Goal: Check status: Check status

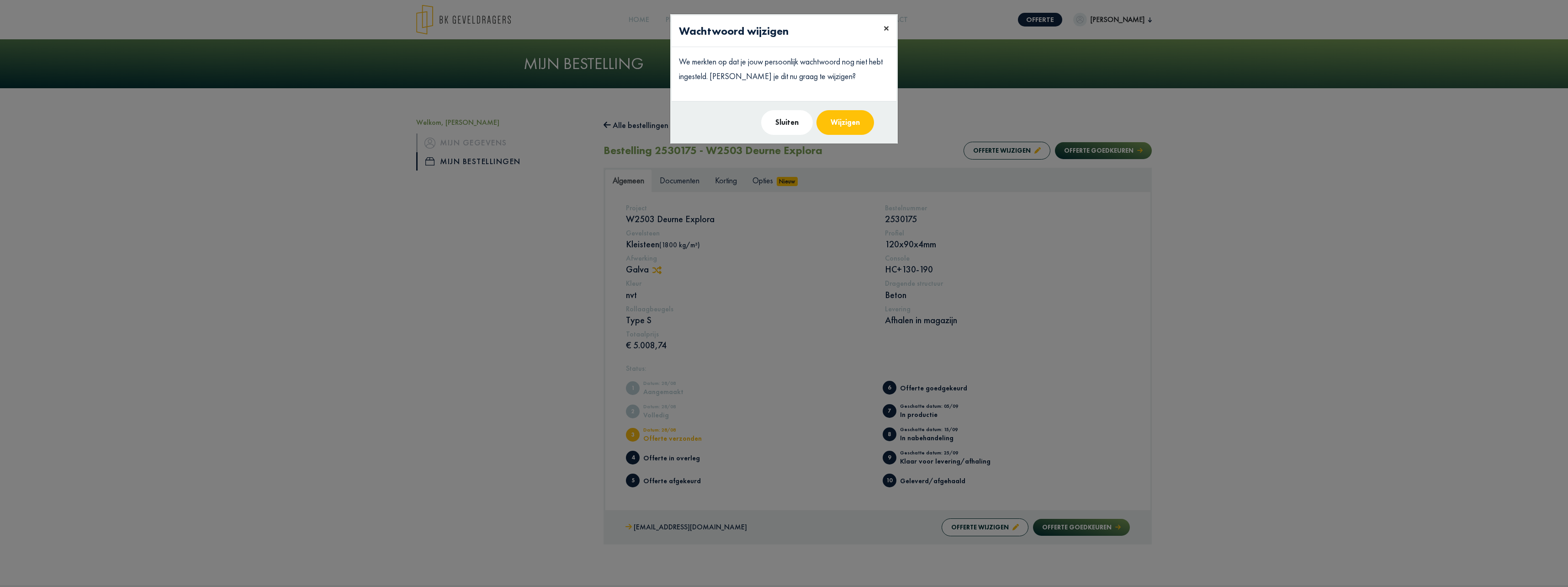
click at [885, 28] on span "×" at bounding box center [886, 28] width 5 height 14
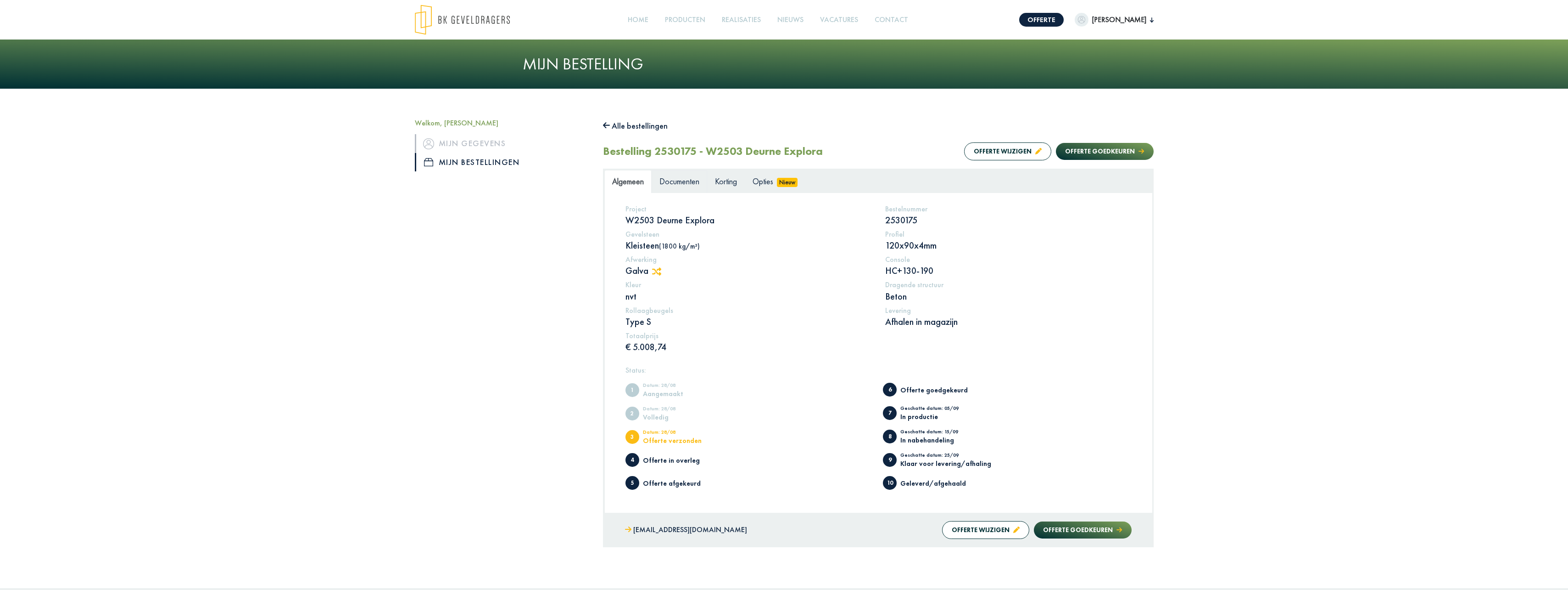
click at [670, 181] on span "Documenten" at bounding box center [679, 181] width 40 height 11
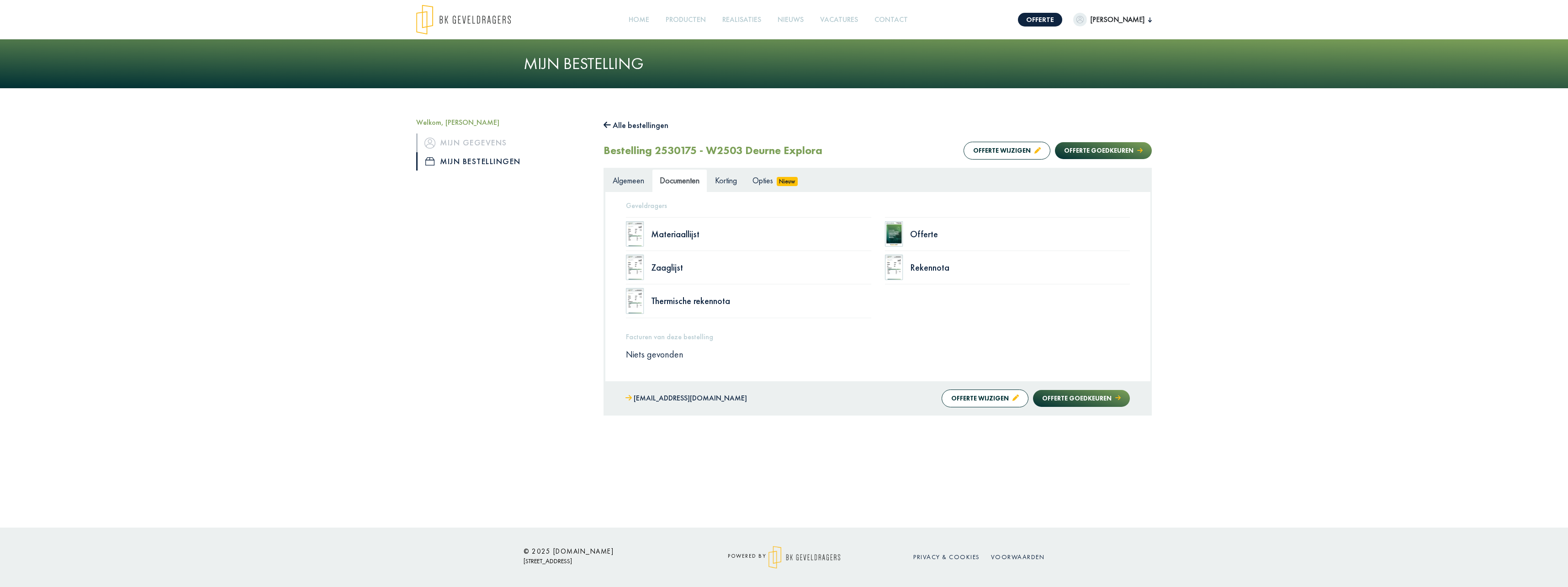
click at [914, 225] on div "Offerte" at bounding box center [1007, 234] width 245 height 34
click at [898, 230] on img at bounding box center [894, 234] width 18 height 25
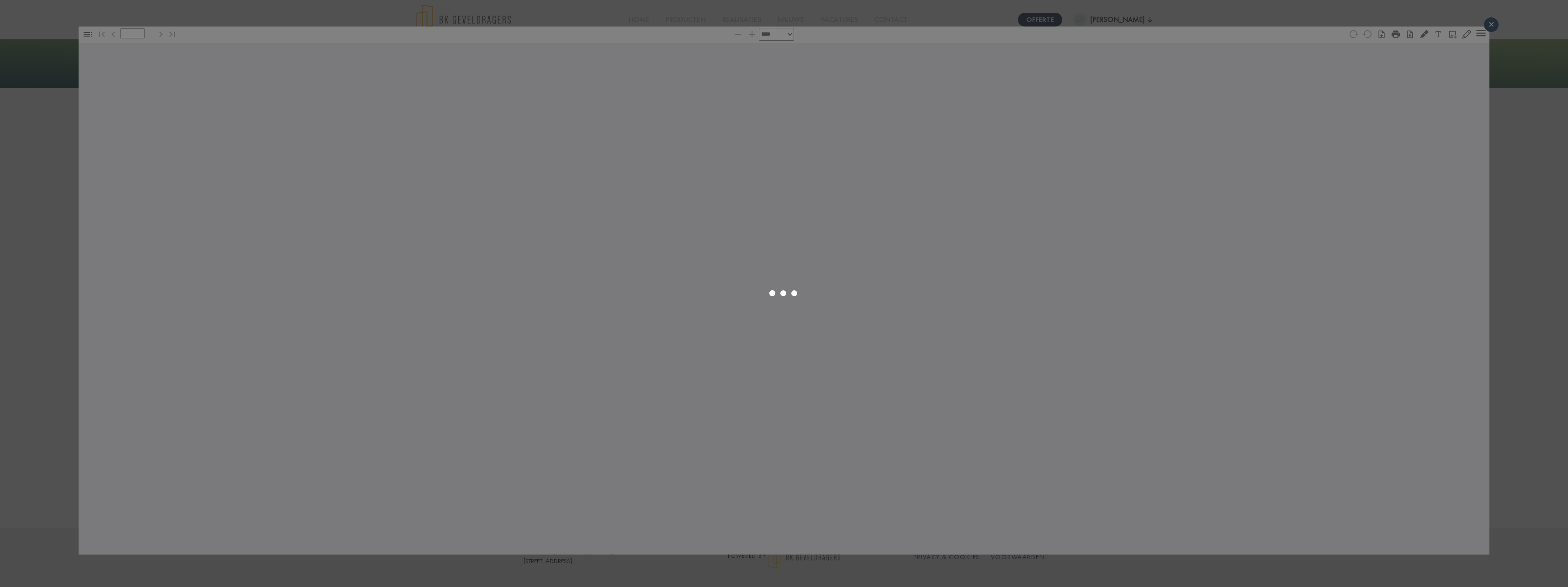
type input "*"
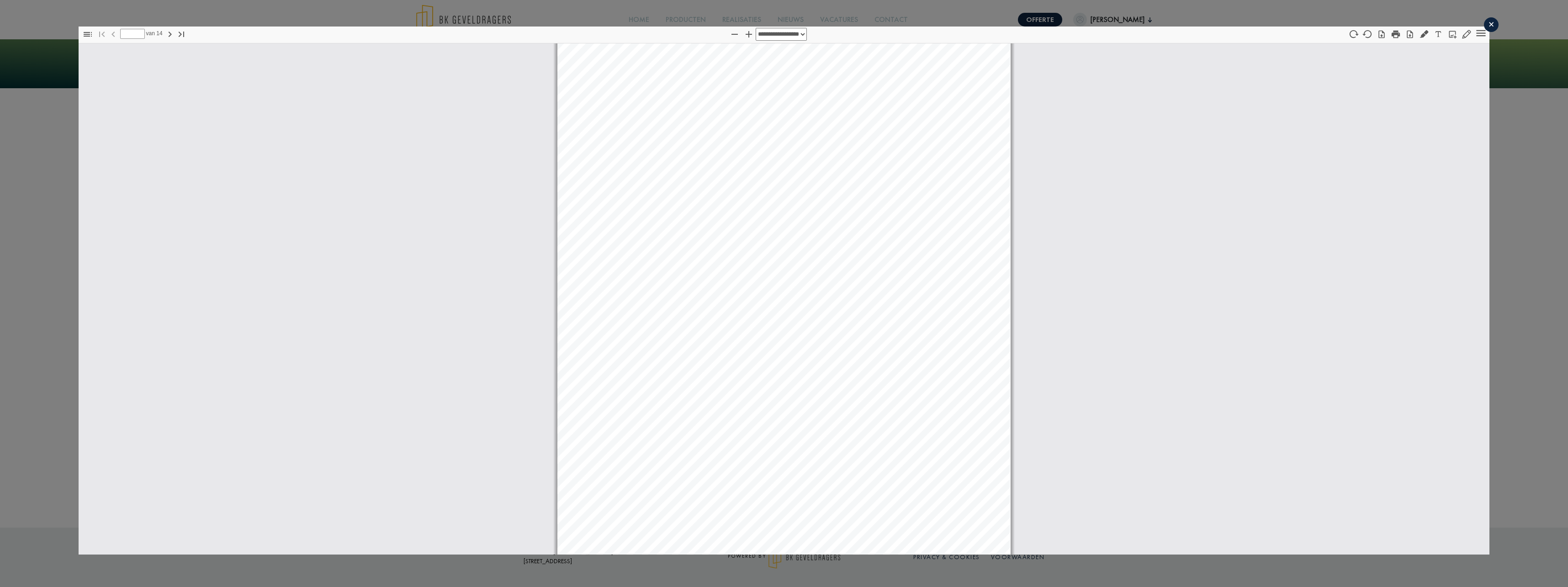
select select "****"
type input "**"
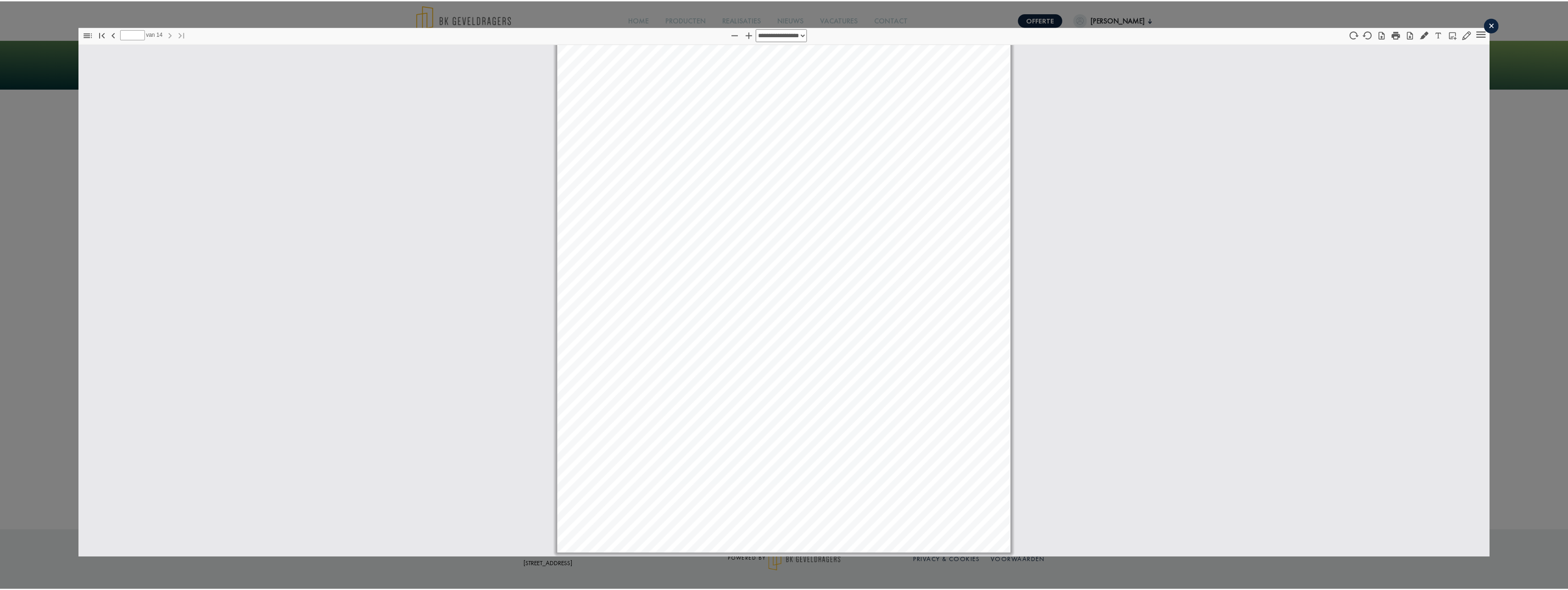
scroll to position [7, 0]
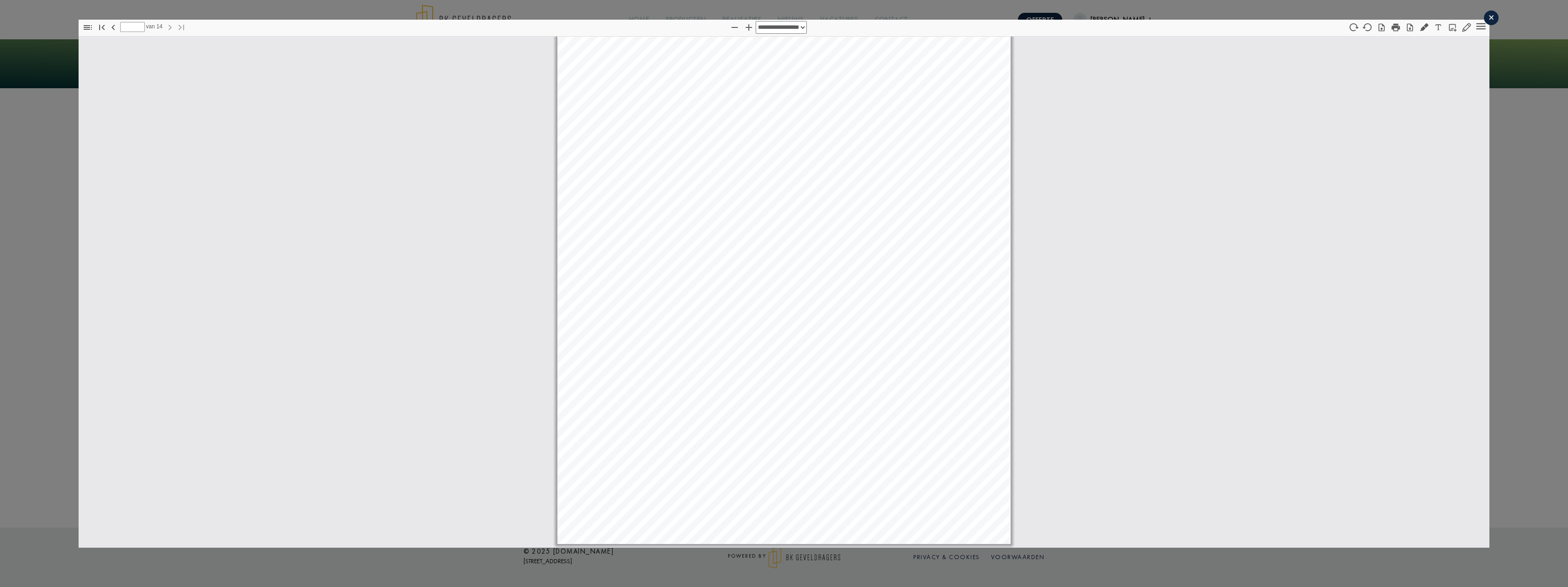
click at [1483, 15] on div "×" at bounding box center [1490, 18] width 15 height 15
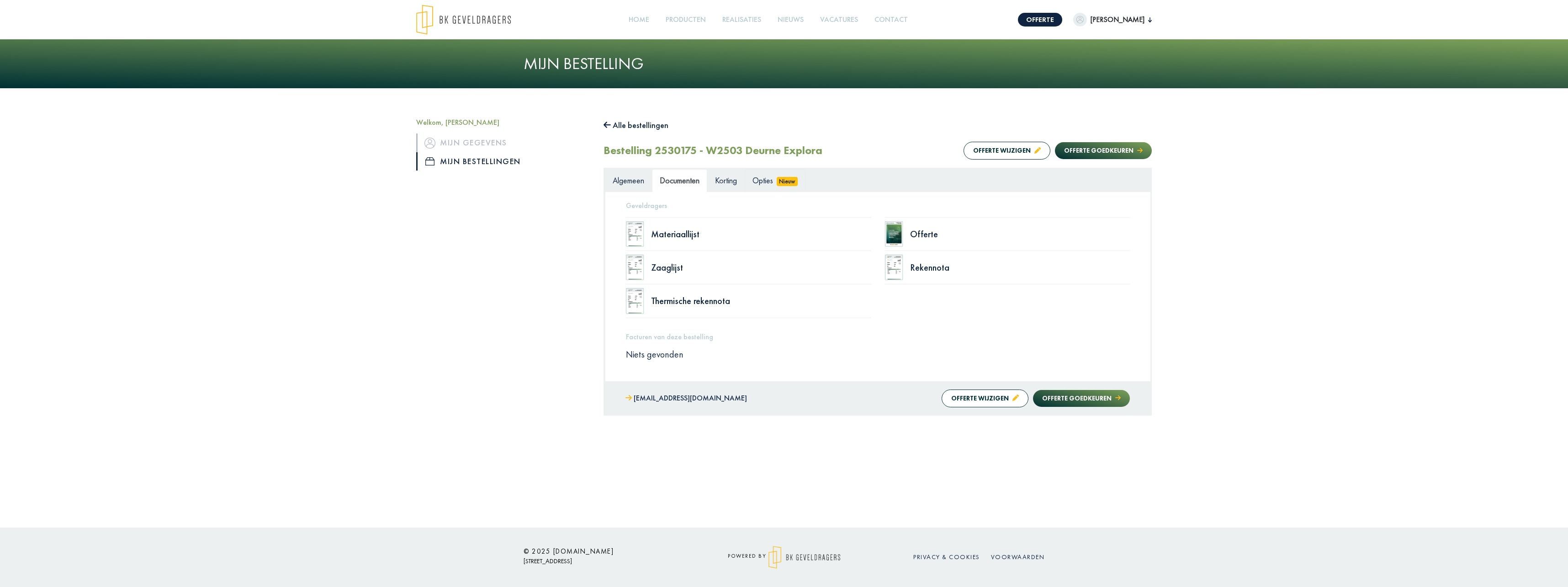
click at [764, 187] on link "Opties Nieuw" at bounding box center [774, 181] width 61 height 23
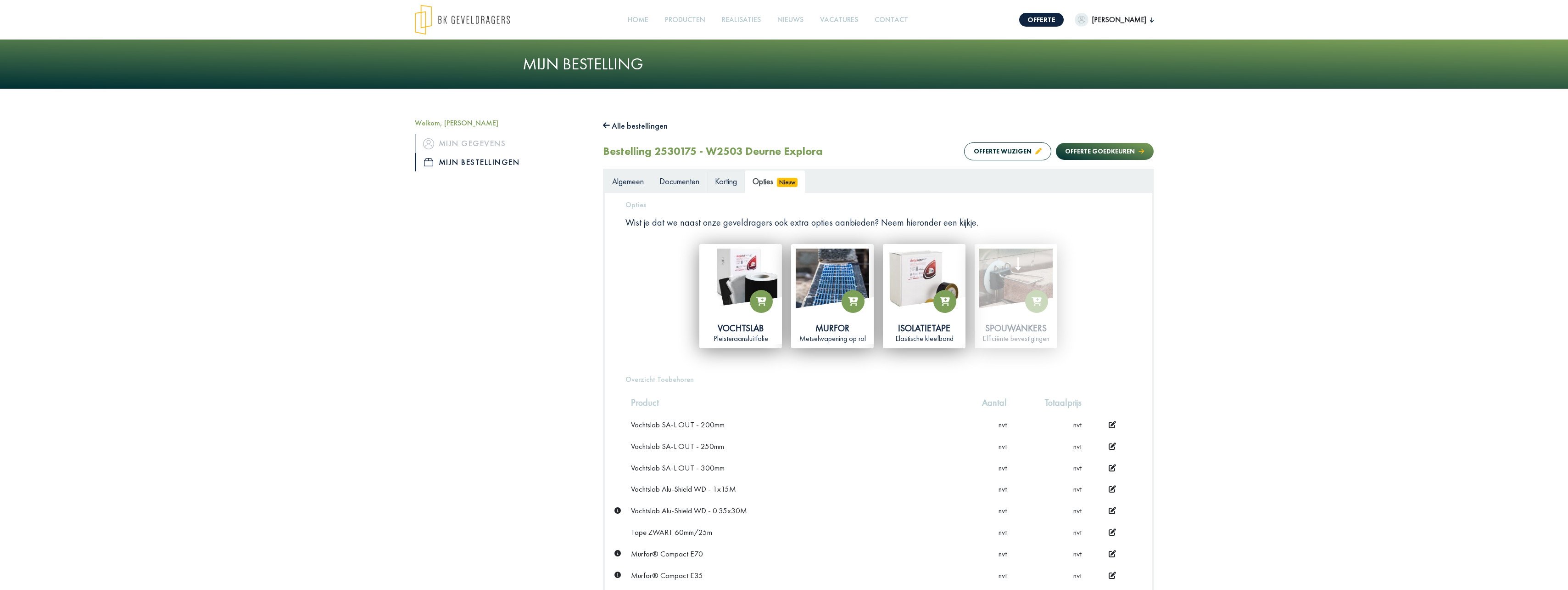
click at [728, 181] on span "Korting" at bounding box center [725, 181] width 22 height 11
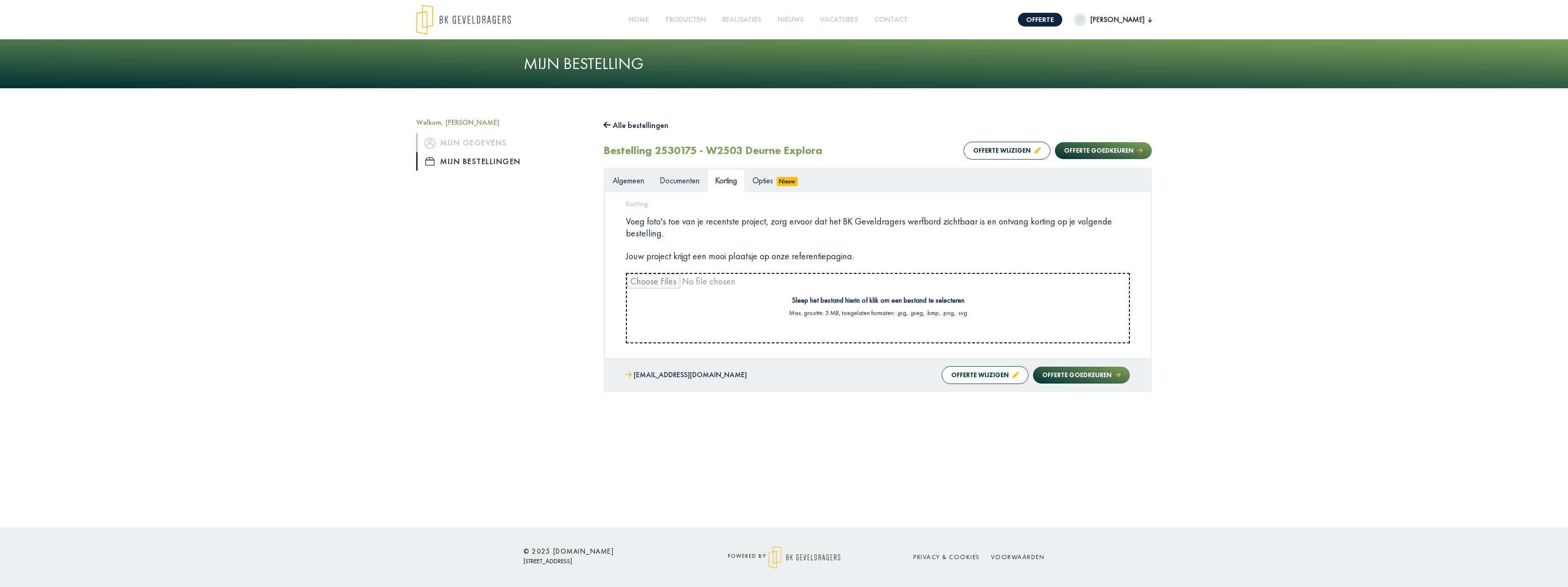
click at [688, 181] on span "Documenten" at bounding box center [680, 181] width 40 height 11
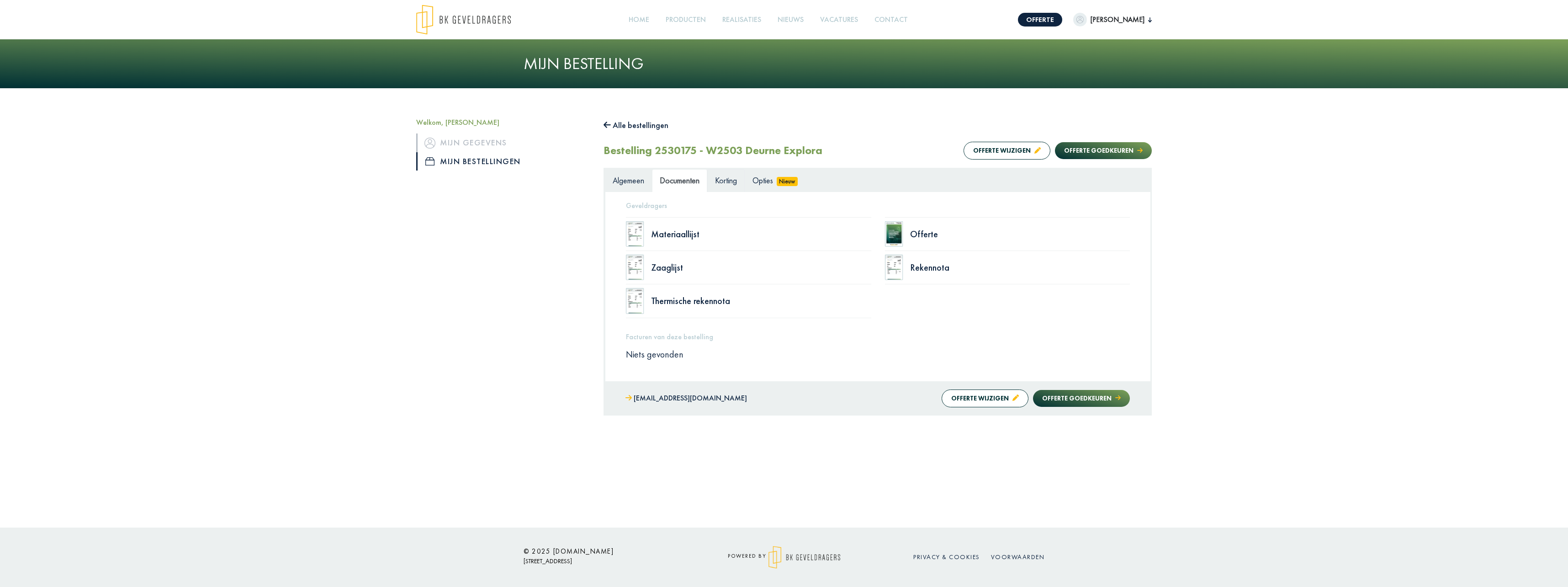
click at [737, 181] on span "Korting" at bounding box center [726, 181] width 22 height 11
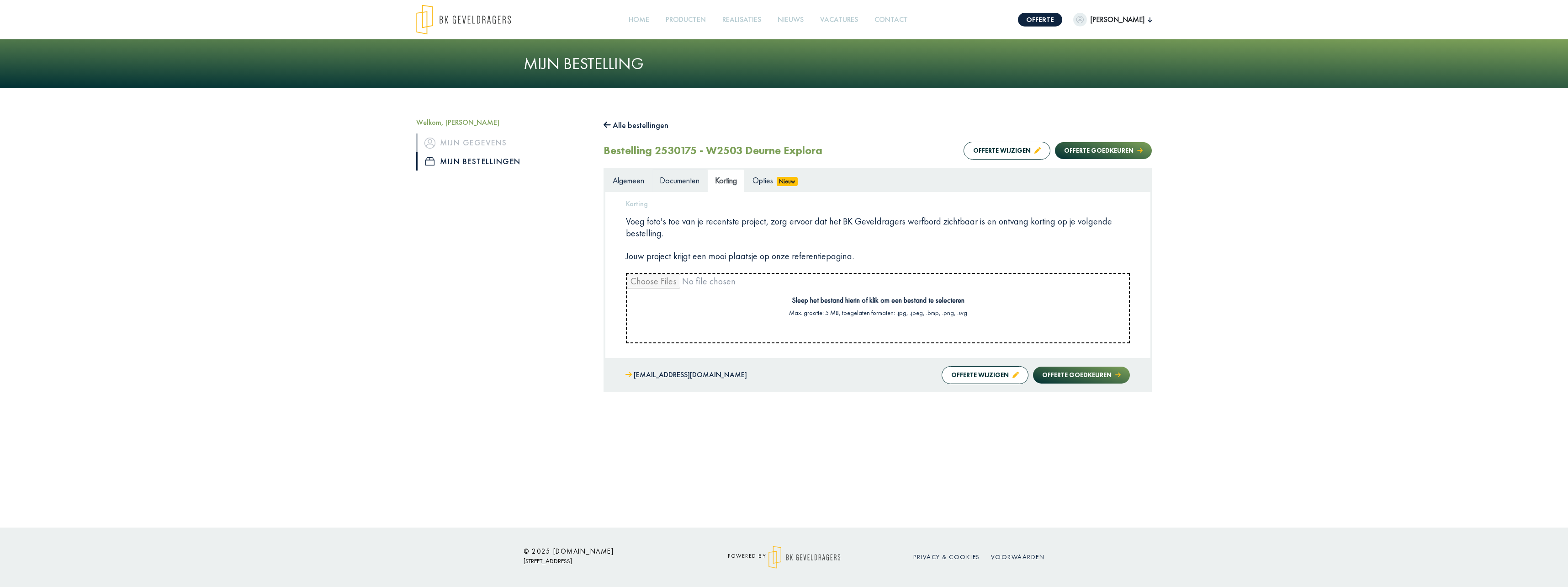
click at [685, 189] on link "Documenten" at bounding box center [680, 181] width 55 height 23
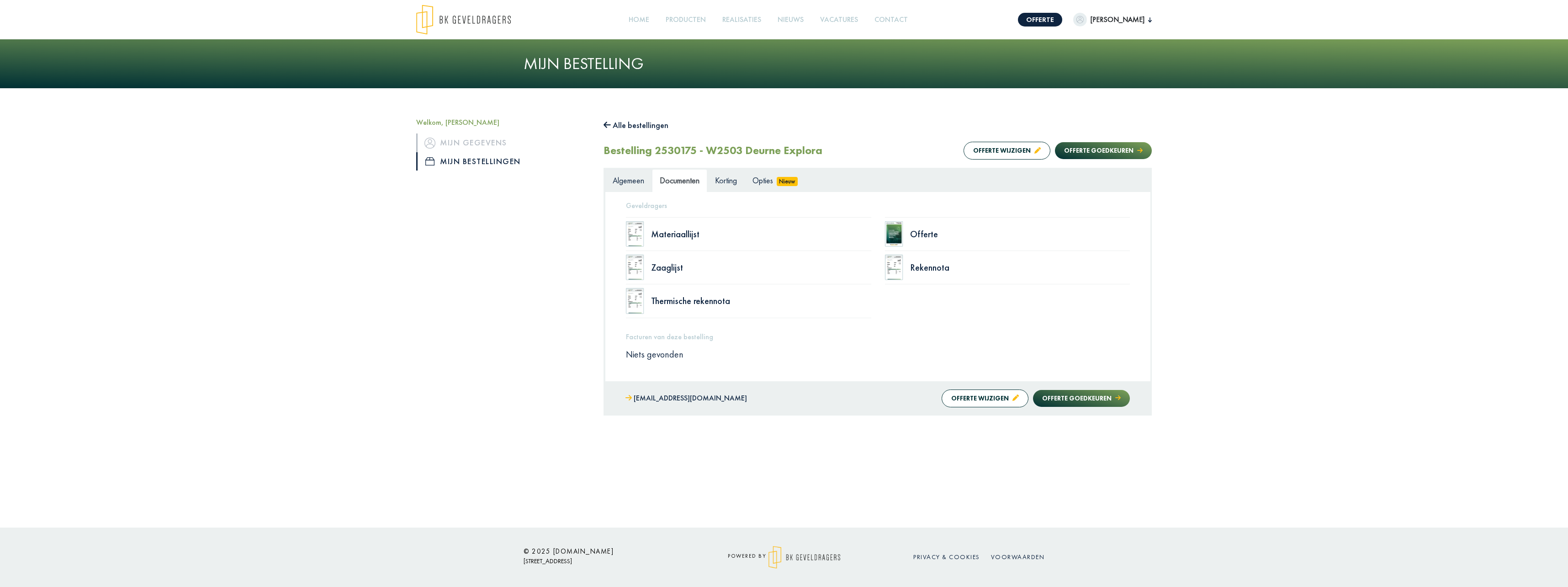
click at [639, 185] on span "Algemeen" at bounding box center [628, 181] width 31 height 11
